Goal: Find specific page/section: Find specific page/section

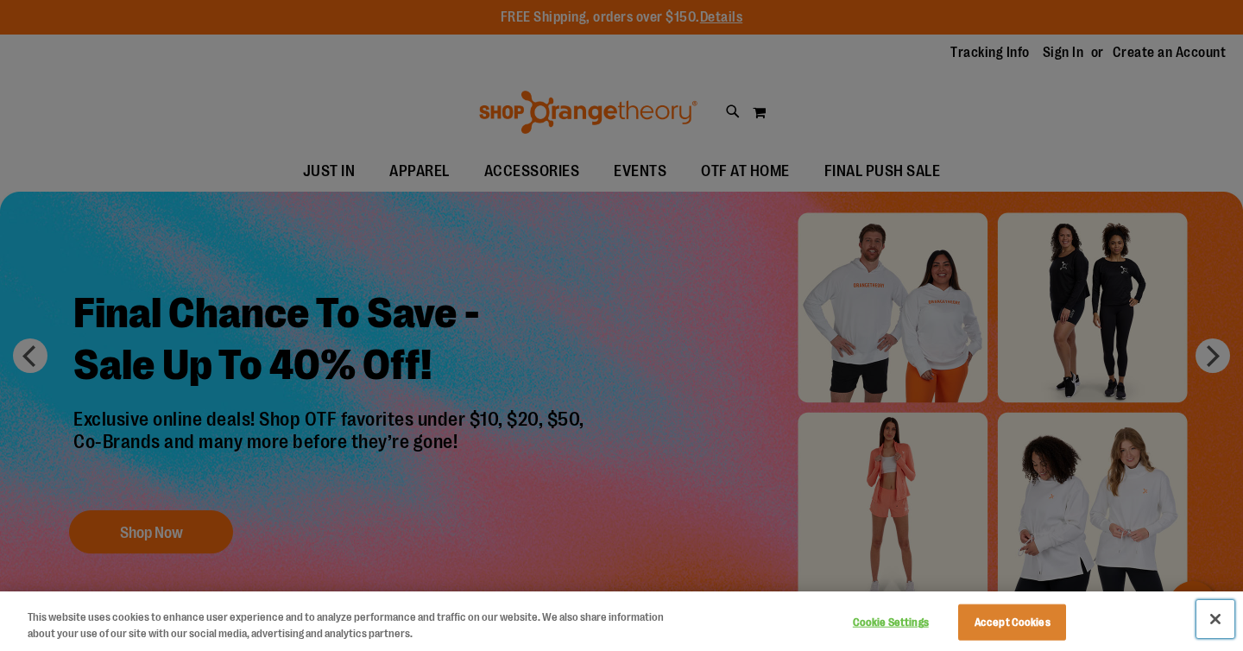
click at [1217, 612] on button "Close" at bounding box center [1216, 619] width 38 height 38
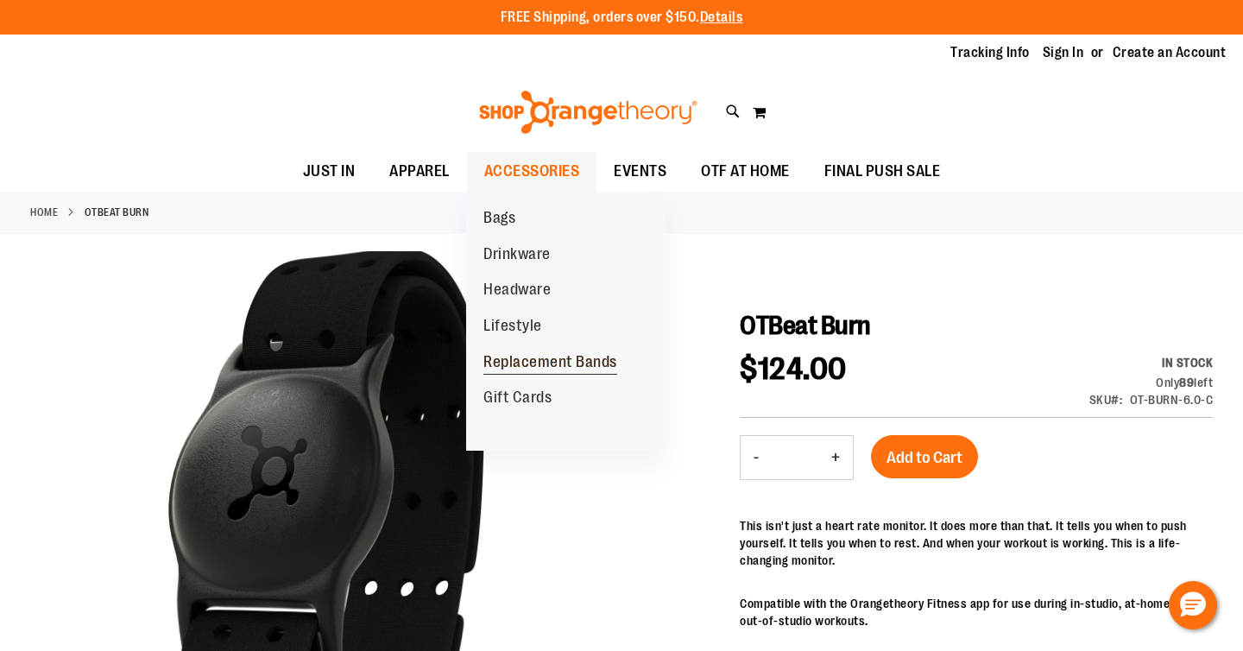
click at [540, 351] on link "Replacement Bands" at bounding box center [550, 363] width 168 height 36
